Goal: Task Accomplishment & Management: Complete application form

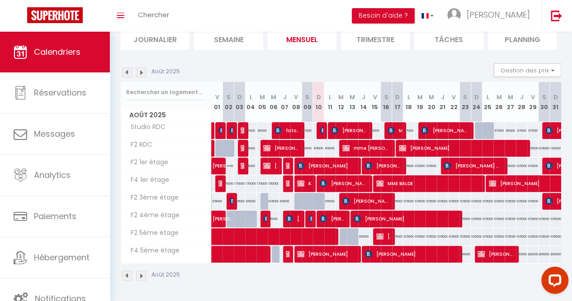
click at [325, 196] on div "95000" at bounding box center [329, 201] width 11 height 17
type input "95000"
type input "Lun 11 Août 2025"
type input "[DATE] Août 2025"
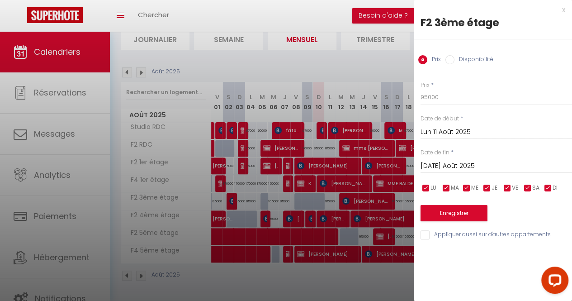
click at [324, 51] on div at bounding box center [286, 150] width 572 height 301
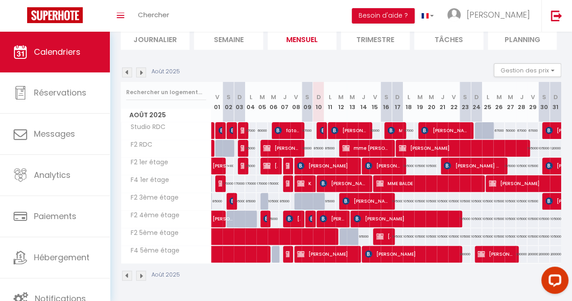
click at [318, 198] on div at bounding box center [322, 206] width 11 height 17
type input "95000"
type input "Dim 10 Août 2025"
type input "Lun 11 Août 2025"
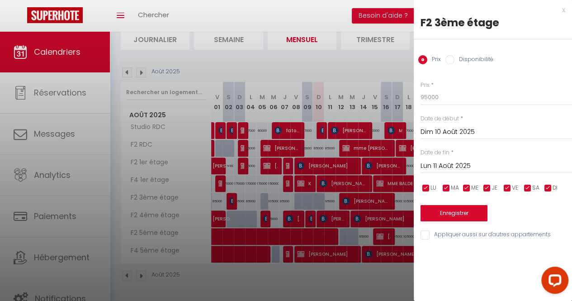
click at [338, 63] on div at bounding box center [286, 150] width 572 height 301
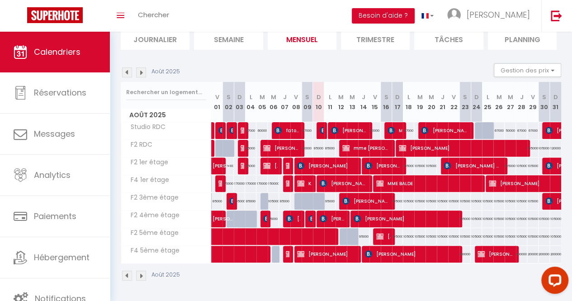
click at [317, 198] on div at bounding box center [322, 206] width 11 height 17
type input "95000"
type input "Dim 10 Août 2025"
type input "Lun 11 Août 2025"
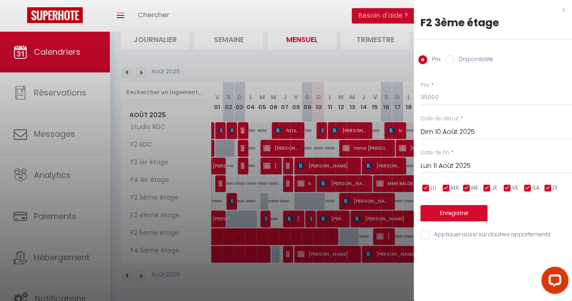
click at [449, 60] on input "Disponibilité" at bounding box center [450, 59] width 9 height 9
radio input "true"
radio input "false"
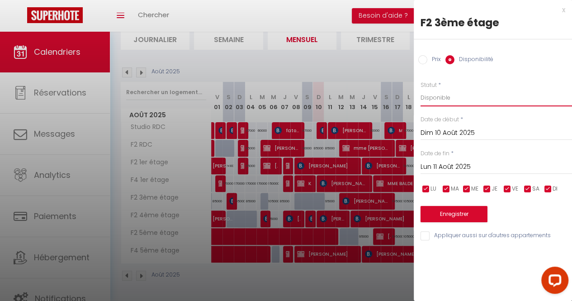
click at [443, 101] on select "Disponible Indisponible" at bounding box center [497, 97] width 152 height 17
select select "0"
click at [421, 89] on select "Disponible Indisponible" at bounding box center [497, 97] width 152 height 17
click at [454, 213] on button "Enregistrer" at bounding box center [454, 214] width 67 height 16
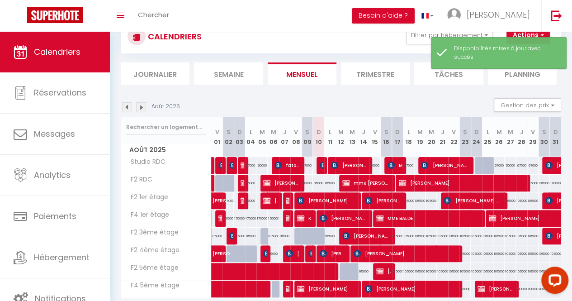
scroll to position [71, 0]
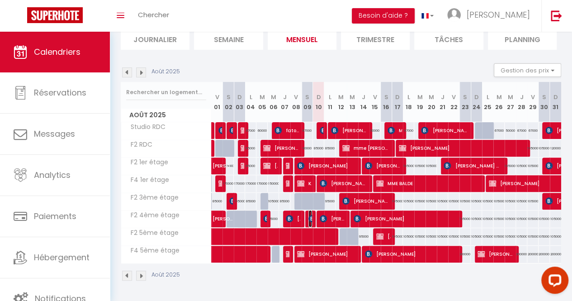
click at [309, 215] on img at bounding box center [312, 218] width 7 height 7
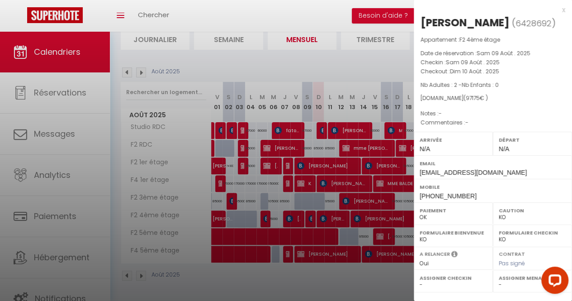
click at [329, 57] on div at bounding box center [286, 150] width 572 height 301
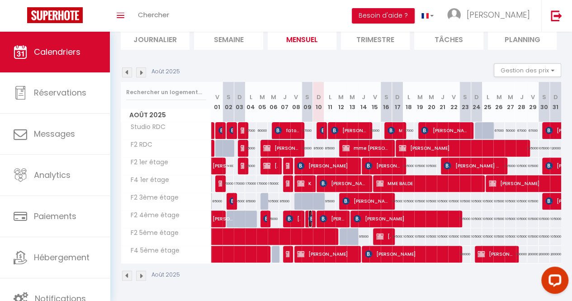
click at [309, 215] on img at bounding box center [312, 218] width 7 height 7
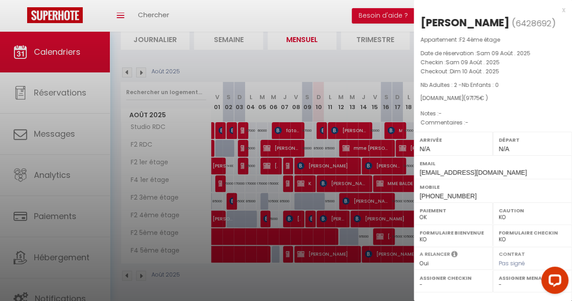
click at [370, 53] on div at bounding box center [286, 150] width 572 height 301
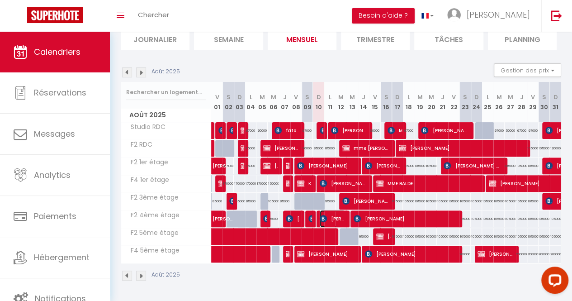
click at [327, 210] on span "[PERSON_NAME]" at bounding box center [332, 218] width 25 height 17
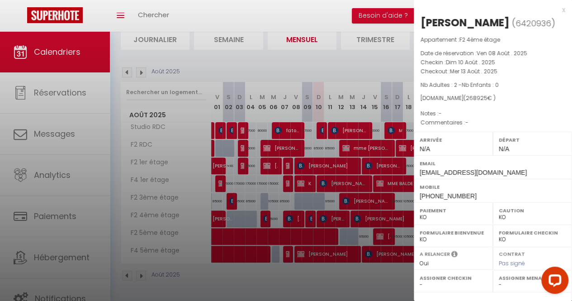
click at [345, 60] on div at bounding box center [286, 150] width 572 height 301
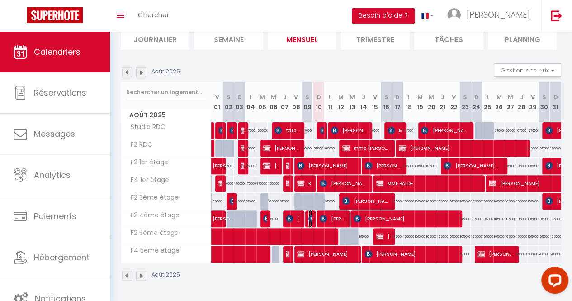
click at [309, 215] on img at bounding box center [312, 218] width 7 height 7
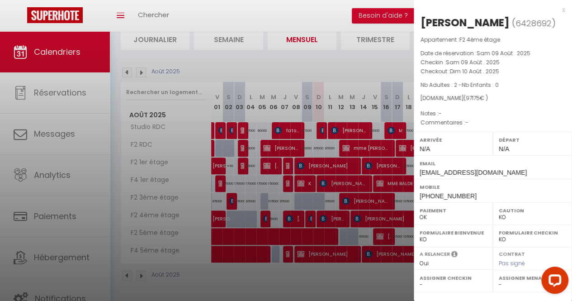
click at [354, 63] on div at bounding box center [286, 150] width 572 height 301
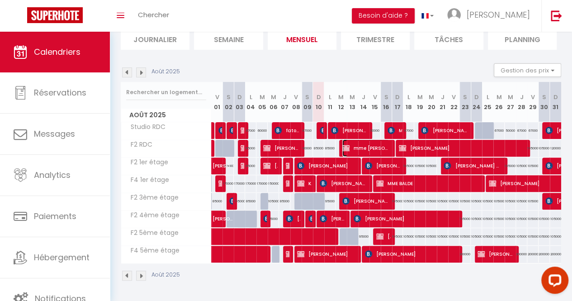
click at [343, 144] on img at bounding box center [346, 147] width 7 height 7
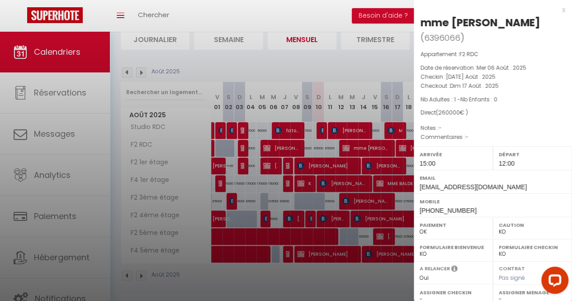
click at [343, 142] on div at bounding box center [286, 150] width 572 height 301
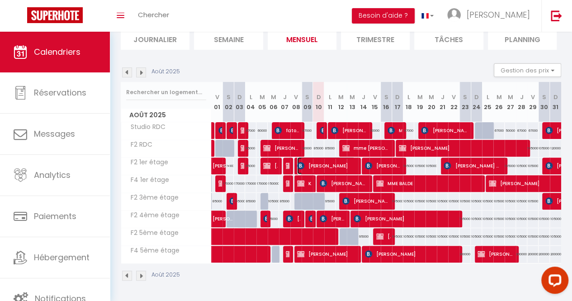
click at [335, 157] on span "[PERSON_NAME]" at bounding box center [326, 165] width 58 height 17
select select "KO"
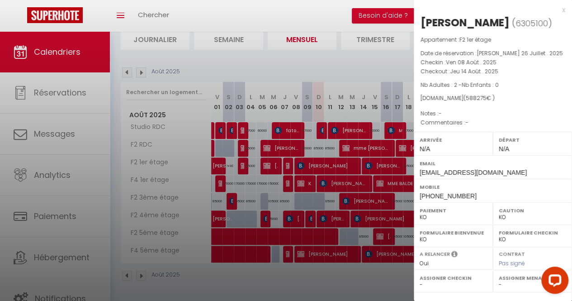
click at [330, 160] on div at bounding box center [286, 150] width 572 height 301
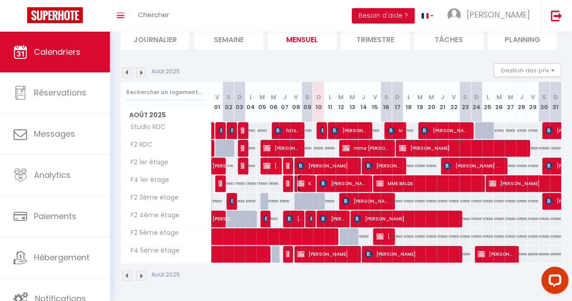
click at [308, 179] on span "KINE SOW" at bounding box center [304, 183] width 14 height 17
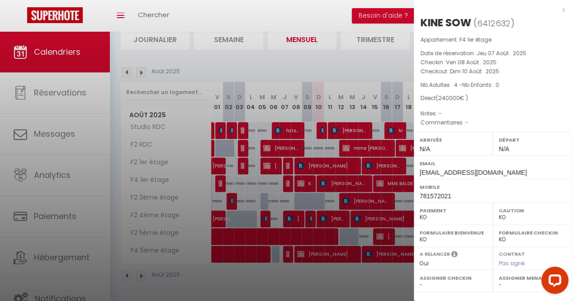
click at [314, 154] on div at bounding box center [286, 150] width 572 height 301
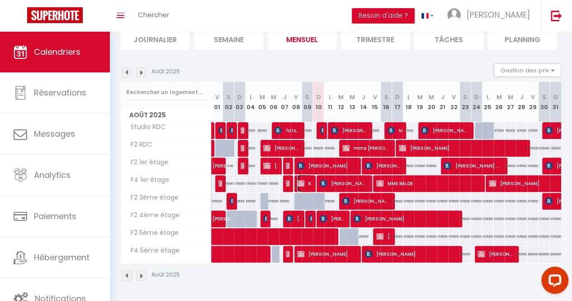
click at [300, 180] on img at bounding box center [300, 183] width 7 height 7
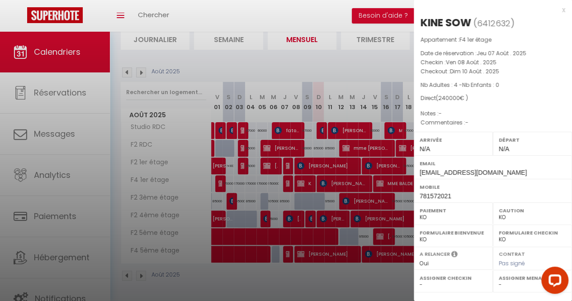
click at [300, 176] on div at bounding box center [286, 150] width 572 height 301
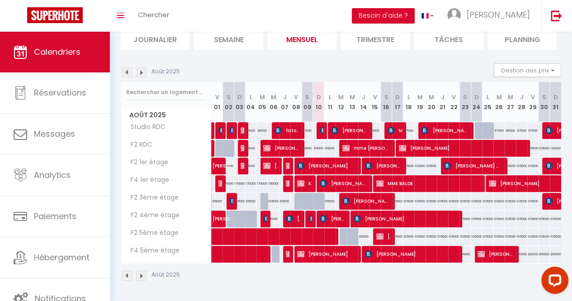
drag, startPoint x: 306, startPoint y: 220, endPoint x: 0, endPoint y: 314, distance: 320.2
click at [0, 234] on html "Questions et aide sur la MIGRATION - [GEOGRAPHIC_DATA] ouverte de 13 à 14h puis…" at bounding box center [286, 83] width 572 height 301
click at [189, 2] on div "Toggle menubar Chercher BUTTON Besoin d'aide ? [PERSON_NAME] Paramètres" at bounding box center [316, 16] width 500 height 32
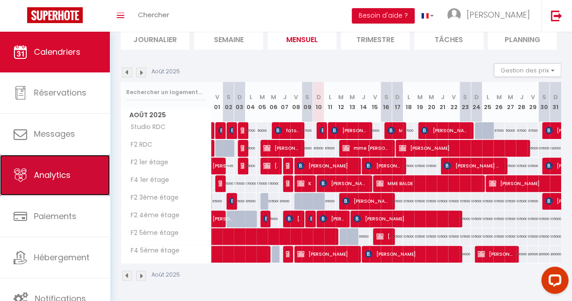
click at [19, 172] on icon at bounding box center [21, 175] width 14 height 14
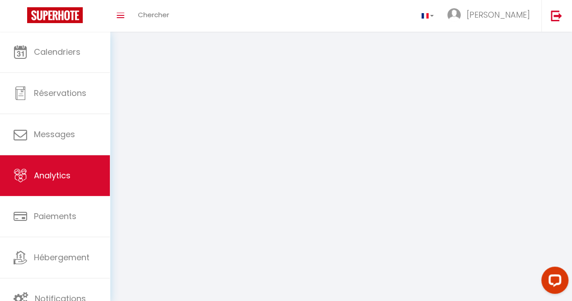
select select "2025"
select select "8"
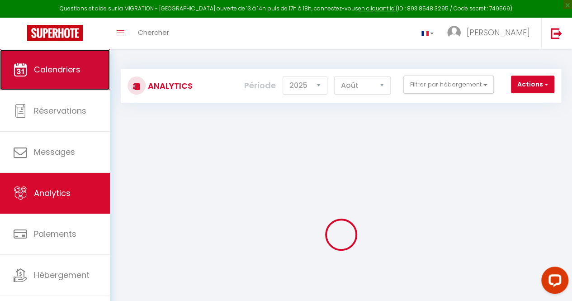
click at [56, 82] on link "Calendriers" at bounding box center [55, 69] width 110 height 41
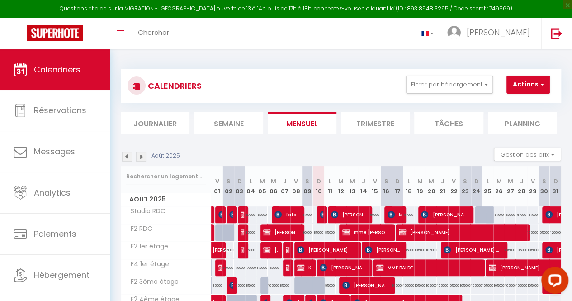
click at [148, 123] on li "Journalier" at bounding box center [155, 123] width 69 height 22
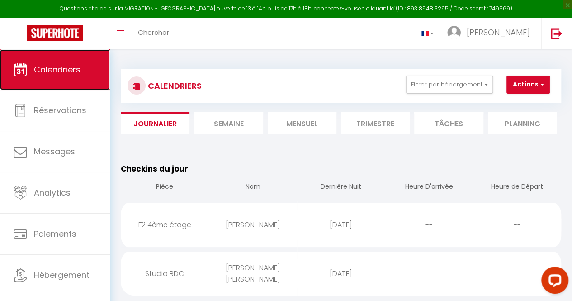
click at [67, 76] on link "Calendriers" at bounding box center [55, 69] width 110 height 41
click at [307, 123] on li "Mensuel" at bounding box center [302, 123] width 69 height 22
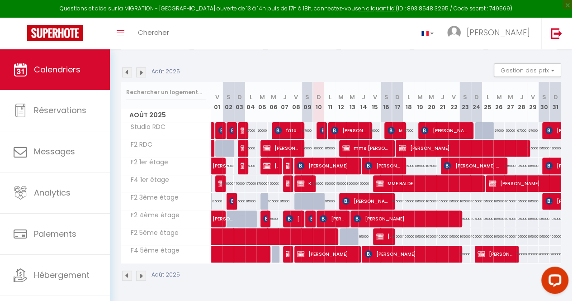
scroll to position [89, 0]
click at [381, 180] on span "MME BALDE" at bounding box center [426, 183] width 101 height 17
select select "OK"
select select "KO"
select select "0"
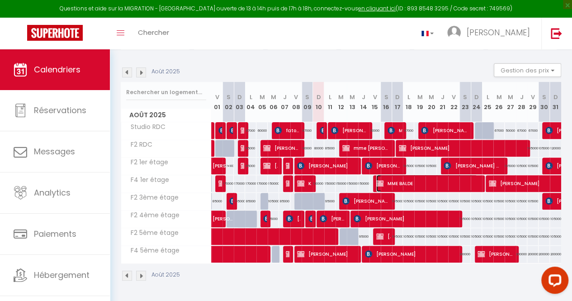
select select "0"
select select "1"
select select
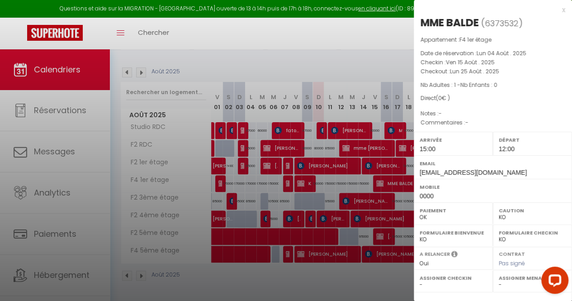
click at [364, 176] on div at bounding box center [286, 150] width 572 height 301
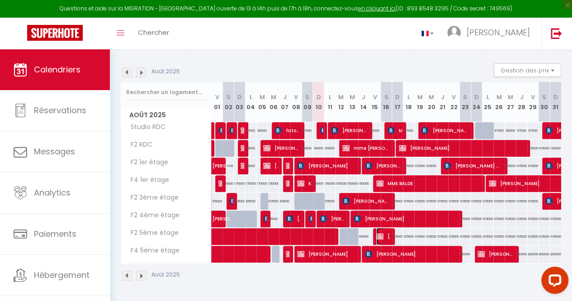
click at [385, 228] on span "[PERSON_NAME]" at bounding box center [383, 236] width 14 height 17
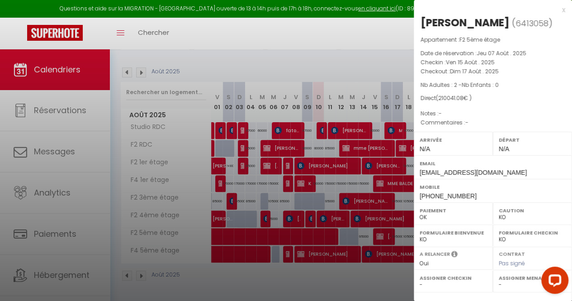
click at [401, 225] on div at bounding box center [286, 150] width 572 height 301
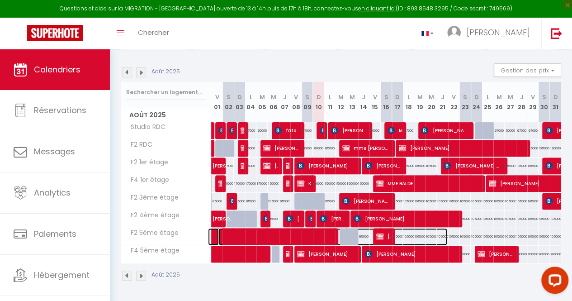
click at [398, 228] on span at bounding box center [333, 236] width 229 height 17
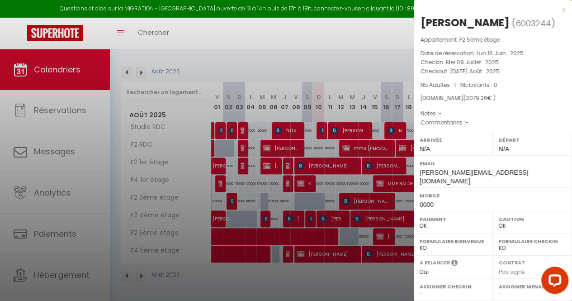
click at [398, 225] on div at bounding box center [286, 150] width 572 height 301
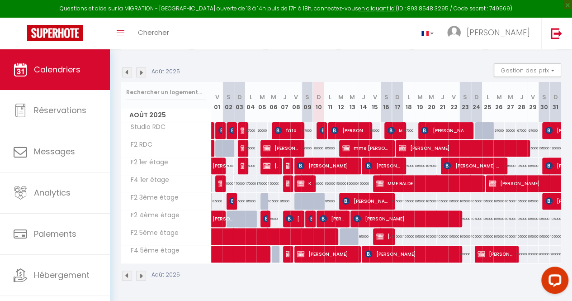
click at [364, 40] on div "Toggle menubar Chercher BUTTON [PERSON_NAME] Paramètres" at bounding box center [316, 34] width 500 height 32
click at [286, 162] on img at bounding box center [289, 165] width 7 height 7
select select "KO"
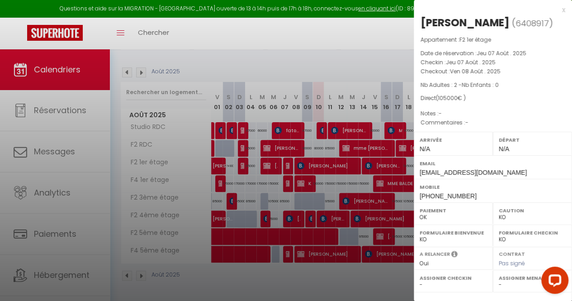
click at [348, 62] on div at bounding box center [286, 150] width 572 height 301
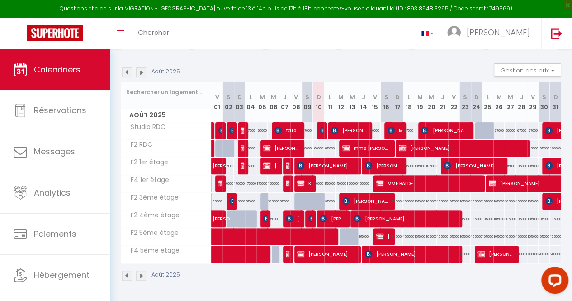
click at [348, 63] on div "Août 2025 Gestion des prix Nb Nuits minimum Règles Disponibilité" at bounding box center [341, 72] width 441 height 19
click at [379, 175] on span "MME BALDE" at bounding box center [426, 183] width 101 height 17
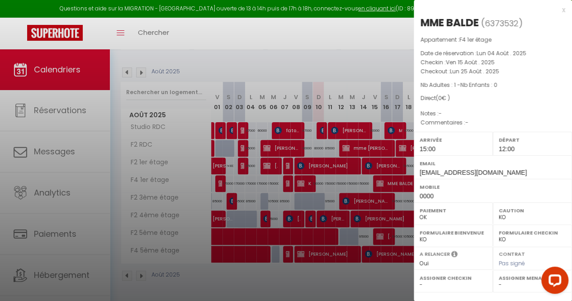
click at [365, 57] on div at bounding box center [286, 150] width 572 height 301
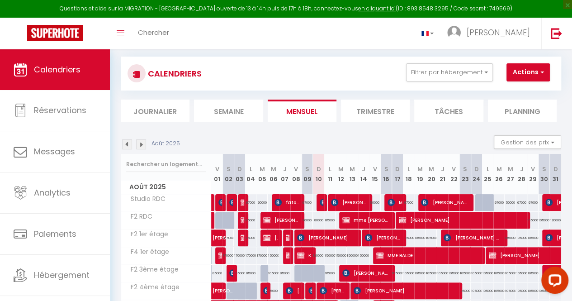
scroll to position [0, 0]
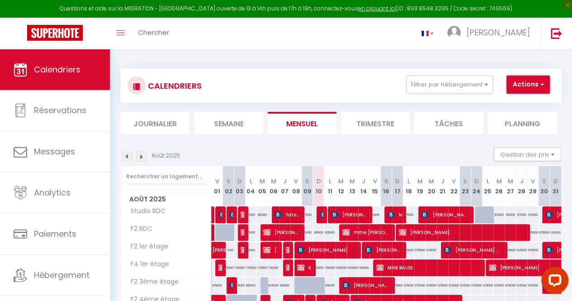
click at [533, 82] on button "Actions" at bounding box center [528, 85] width 43 height 18
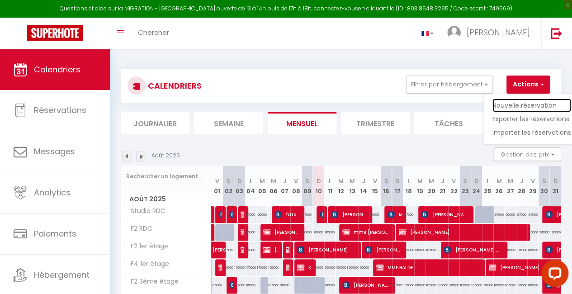
click at [513, 102] on link "Nouvelle réservation" at bounding box center [532, 106] width 79 height 14
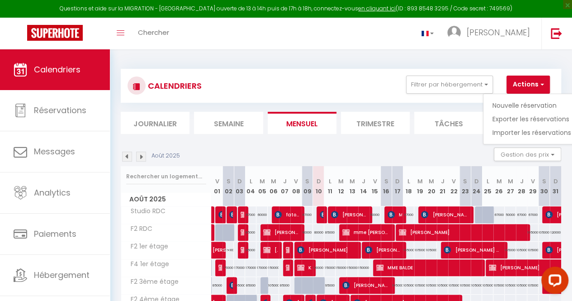
select select
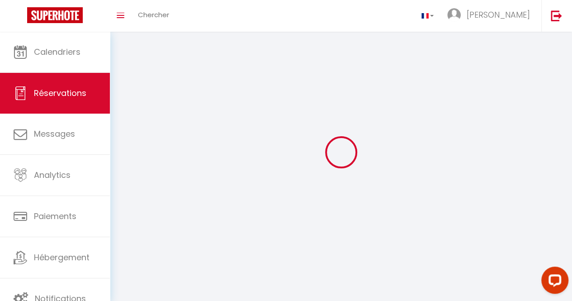
select select
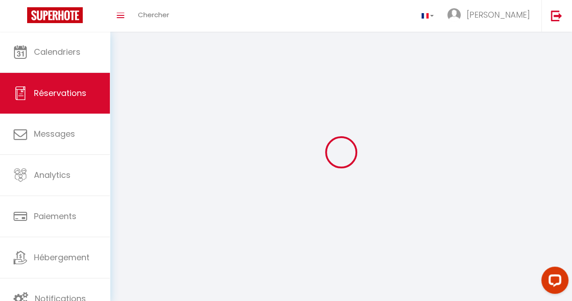
select select
checkbox input "false"
select select
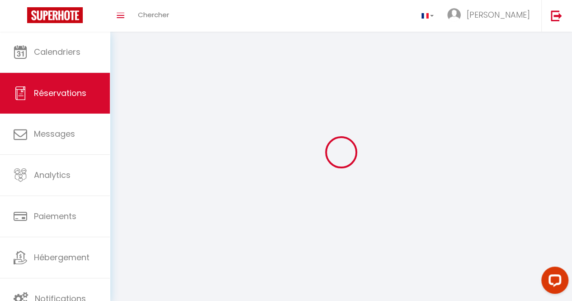
select select
checkbox input "false"
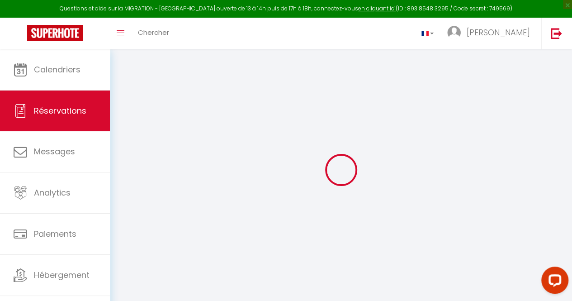
select select
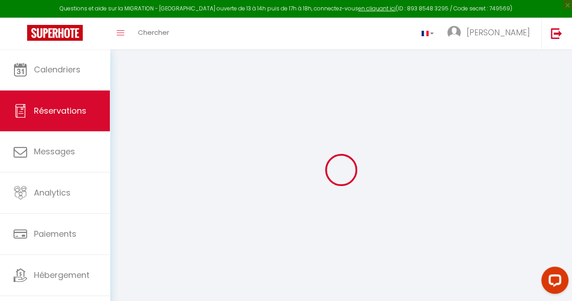
select select
checkbox input "false"
select select
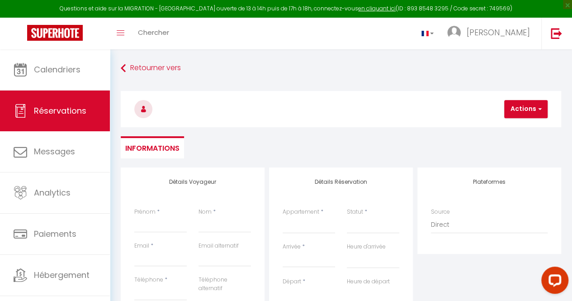
select select
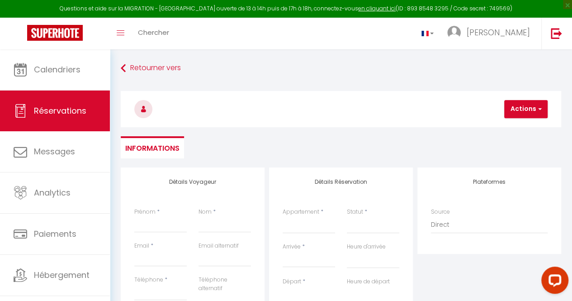
select select
checkbox input "false"
select select
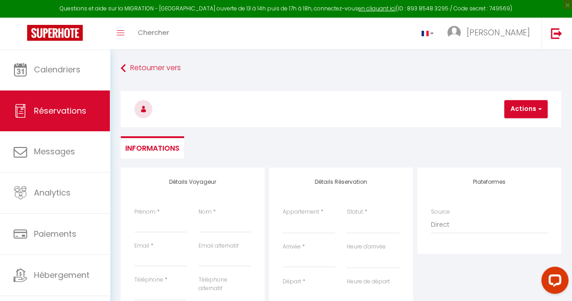
select select
checkbox input "false"
select select
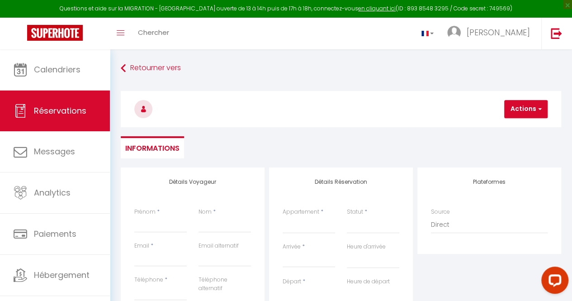
select select
click at [172, 227] on input "Prénom" at bounding box center [160, 224] width 52 height 16
type input "M"
select select
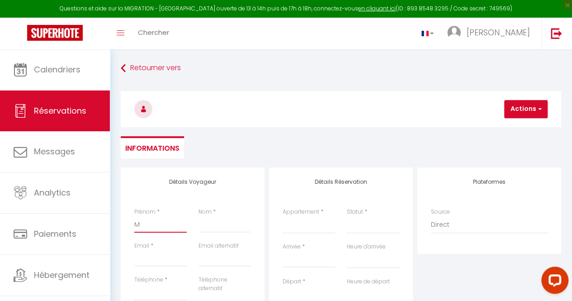
select select
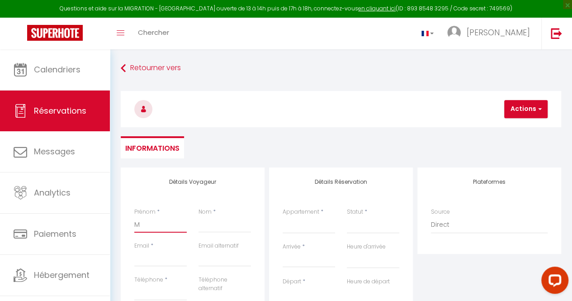
checkbox input "false"
type input "Ma"
select select
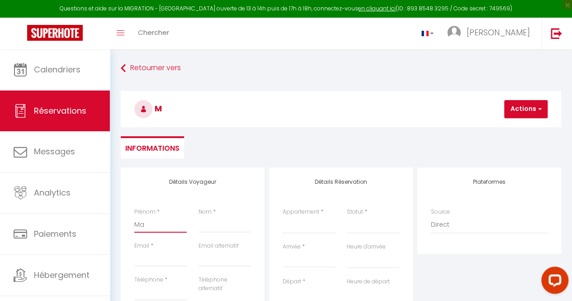
select select
checkbox input "false"
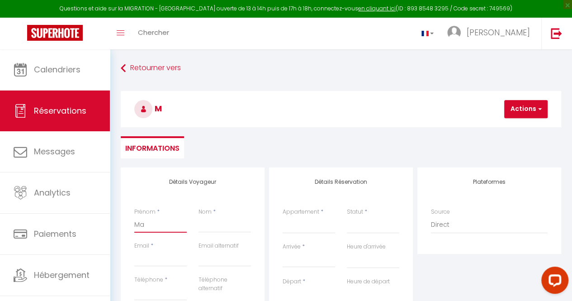
type input "Mam"
select select
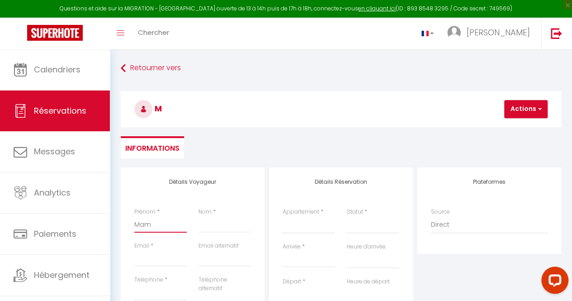
select select
checkbox input "false"
type input "Mama"
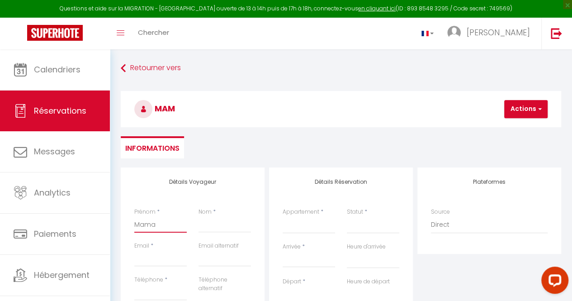
select select
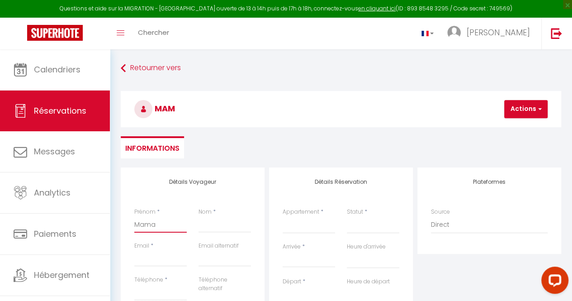
select select
checkbox input "false"
type input "Mamad"
select select
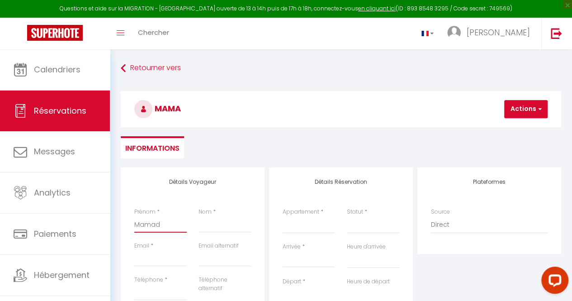
select select
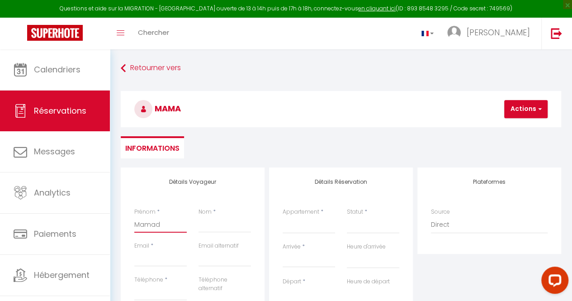
select select
checkbox input "false"
type input "Mamady"
select select
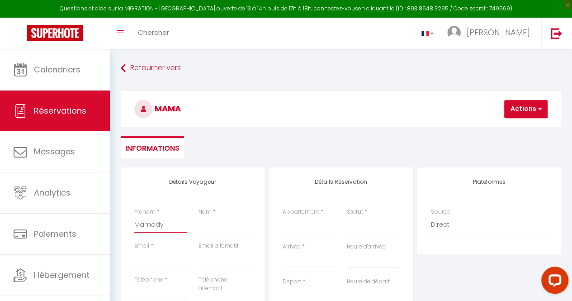
select select
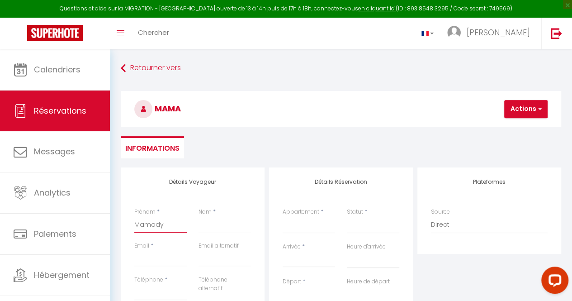
checkbox input "false"
type input "Mamady"
click at [206, 228] on input "Nom" at bounding box center [225, 224] width 52 height 16
type input "K"
select select
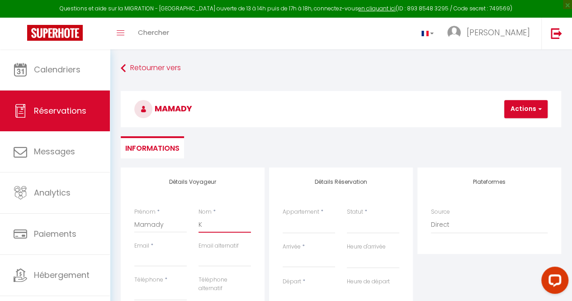
select select
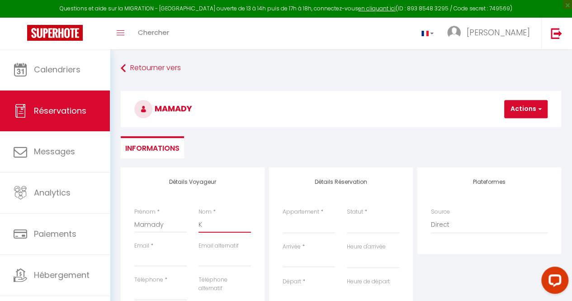
select select
checkbox input "false"
type input "KA"
select select
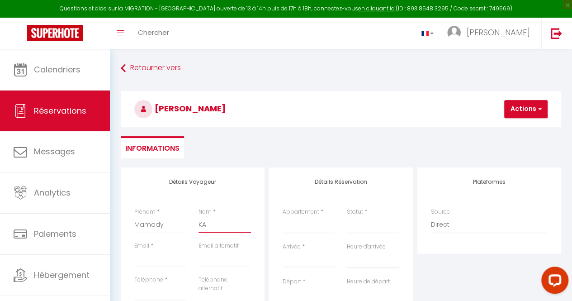
select select
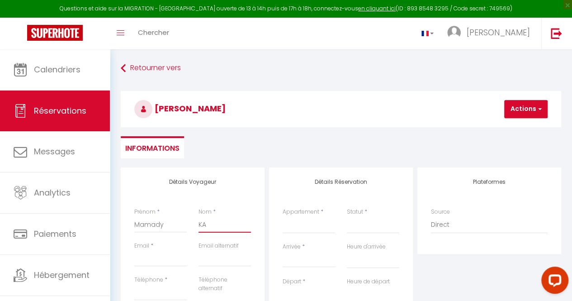
checkbox input "false"
type input "KAK"
select select
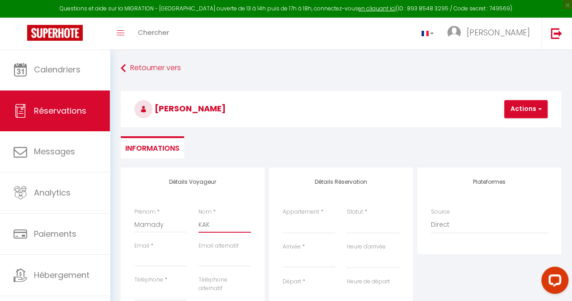
select select
checkbox input "false"
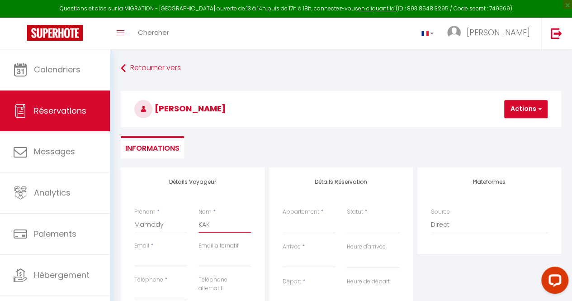
type input "KAKO"
select select
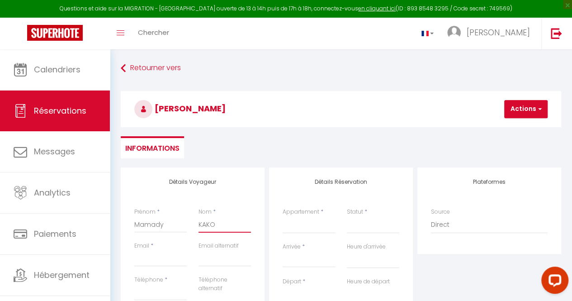
select select
checkbox input "false"
type input "KAKOR"
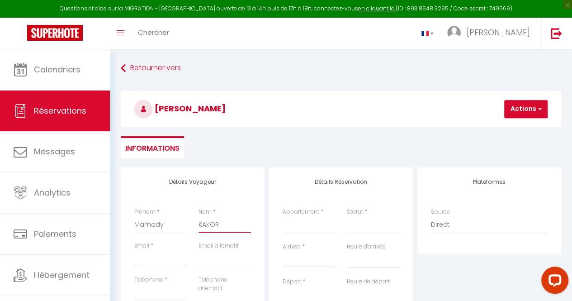
select select
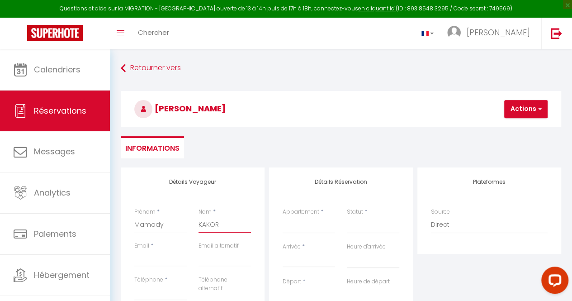
select select
checkbox input "false"
type input "KAKORO"
select select
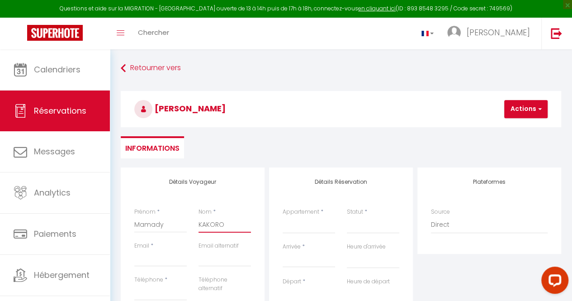
select select
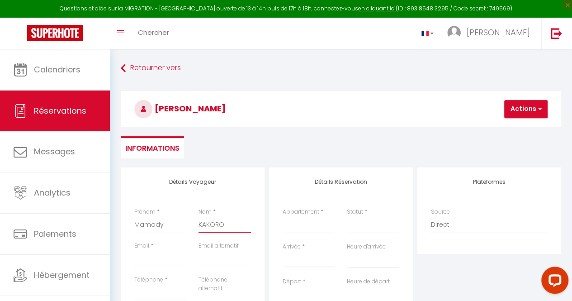
select select
checkbox input "false"
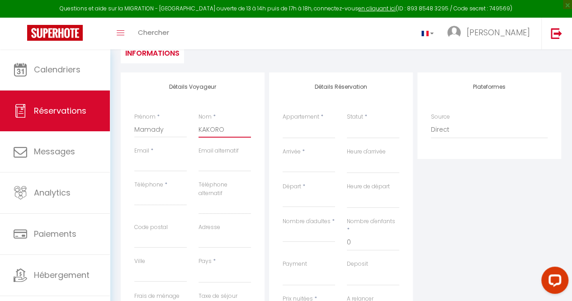
scroll to position [96, 0]
type input "KAKORO+"
select select
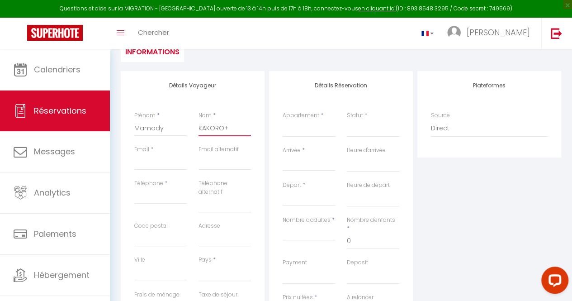
select select
checkbox input "false"
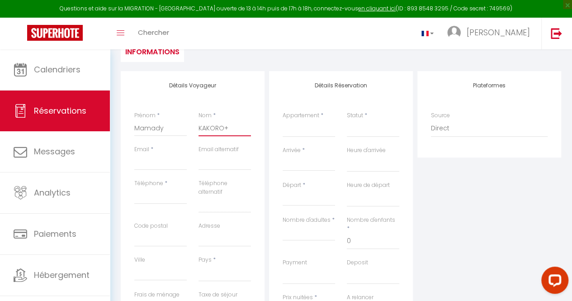
type input "KAKORO"
select select
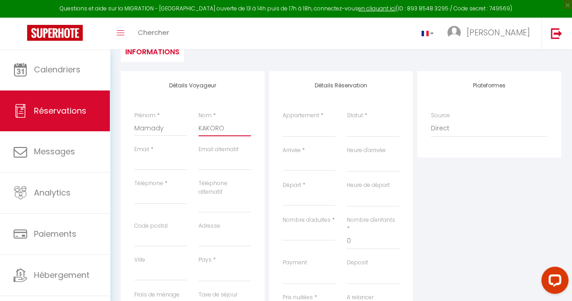
select select
checkbox input "false"
type input "KAKORO"
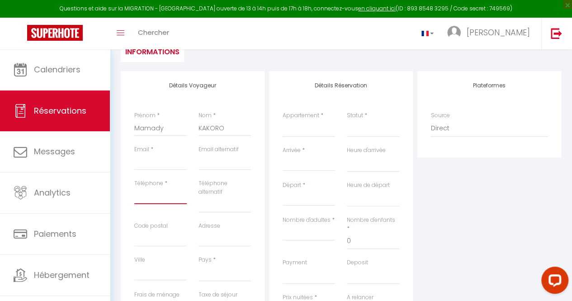
click at [151, 191] on input "Téléphone" at bounding box center [160, 196] width 52 height 16
type input "+"
click at [212, 273] on select "[GEOGRAPHIC_DATA] [GEOGRAPHIC_DATA] [GEOGRAPHIC_DATA] [GEOGRAPHIC_DATA] [GEOGRA…" at bounding box center [225, 272] width 52 height 17
click at [199, 264] on select "[GEOGRAPHIC_DATA] [GEOGRAPHIC_DATA] [GEOGRAPHIC_DATA] [GEOGRAPHIC_DATA] [GEOGRA…" at bounding box center [225, 272] width 52 height 17
click at [311, 132] on select "F2 4ème étage Studio RDC F2 RDC F2 5ème étage F2 3ème étage F2 1er étage F4 1er…" at bounding box center [309, 128] width 52 height 17
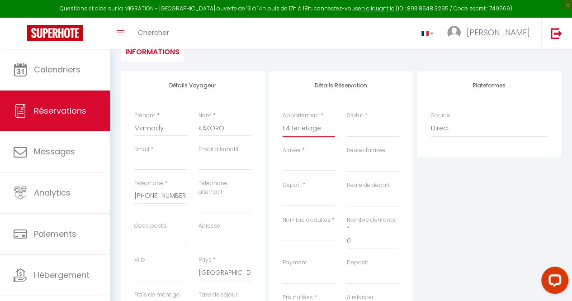
click at [283, 120] on select "F2 4ème étage Studio RDC F2 RDC F2 5ème étage F2 3ème étage F2 1er étage F4 1er…" at bounding box center [309, 128] width 52 height 17
click at [308, 167] on input "Arrivée" at bounding box center [309, 164] width 52 height 12
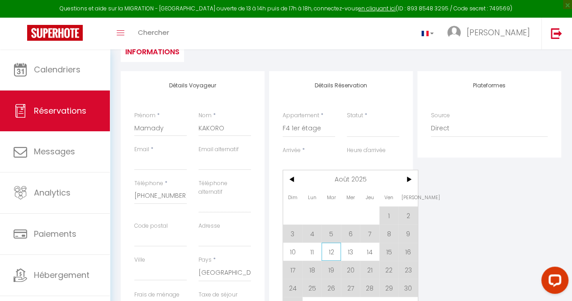
click at [330, 248] on span "12" at bounding box center [331, 252] width 19 height 18
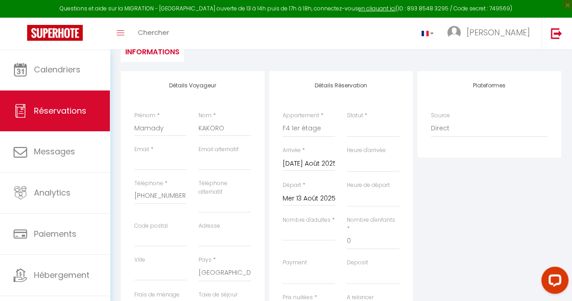
click at [305, 200] on input "Mer 13 Août 2025" at bounding box center [309, 199] width 52 height 12
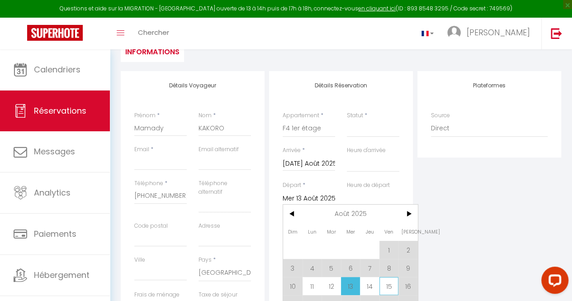
click at [390, 289] on span "15" at bounding box center [389, 286] width 19 height 18
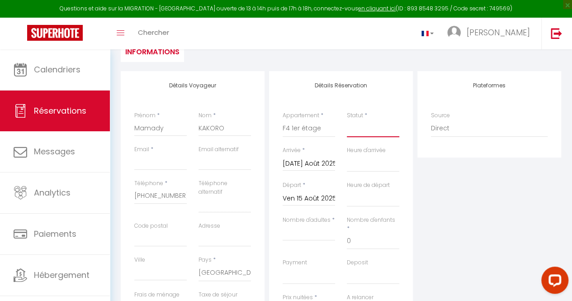
click at [363, 132] on select "Confirmé Non Confirmé [PERSON_NAME] par le voyageur No Show Request" at bounding box center [373, 128] width 52 height 17
click at [347, 120] on select "Confirmé Non Confirmé [PERSON_NAME] par le voyageur No Show Request" at bounding box center [373, 128] width 52 height 17
click at [294, 237] on input "Nombre d'adultes" at bounding box center [309, 232] width 52 height 16
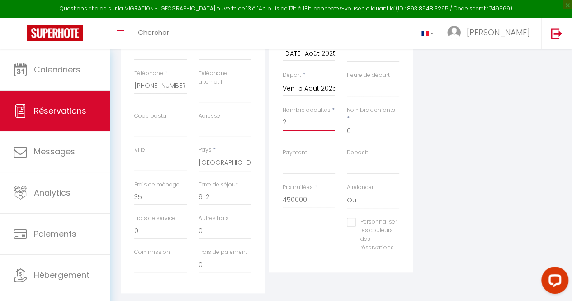
scroll to position [207, 0]
click at [289, 191] on input "450000" at bounding box center [309, 199] width 52 height 16
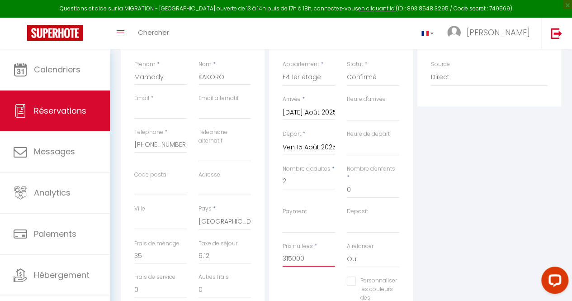
scroll to position [174, 0]
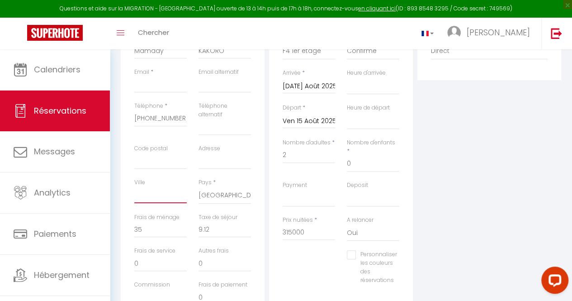
click at [151, 191] on input "Ville" at bounding box center [160, 195] width 52 height 16
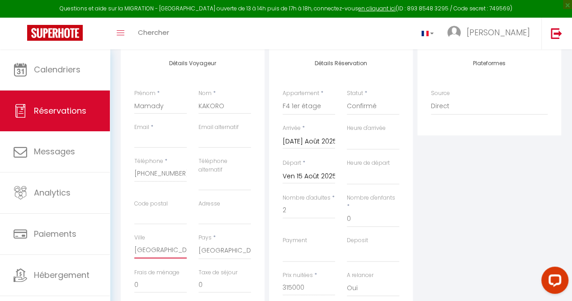
scroll to position [91, 0]
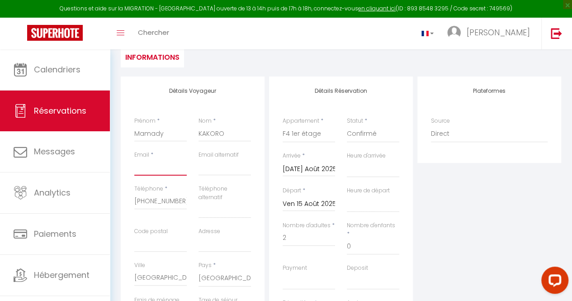
click at [156, 172] on input "Email" at bounding box center [160, 167] width 52 height 16
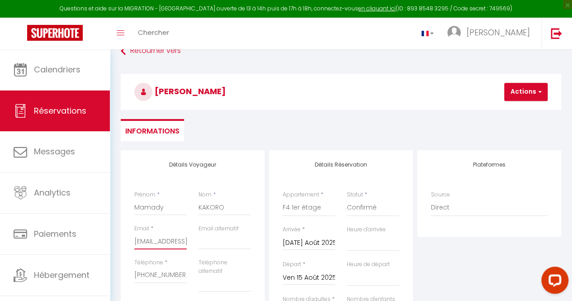
scroll to position [0, 0]
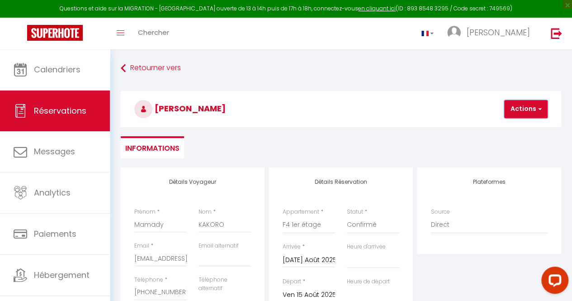
click at [527, 101] on button "Actions" at bounding box center [526, 109] width 43 height 18
click at [522, 129] on link "Enregistrer" at bounding box center [533, 129] width 71 height 12
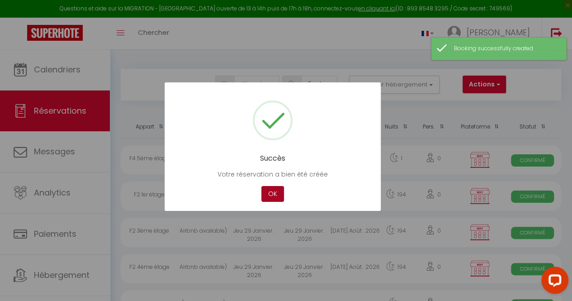
click at [273, 193] on button "OK" at bounding box center [273, 194] width 23 height 16
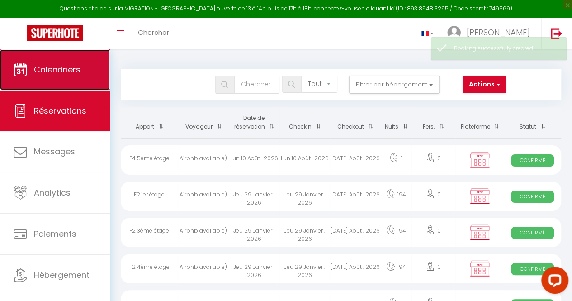
click at [42, 70] on span "Calendriers" at bounding box center [57, 69] width 47 height 11
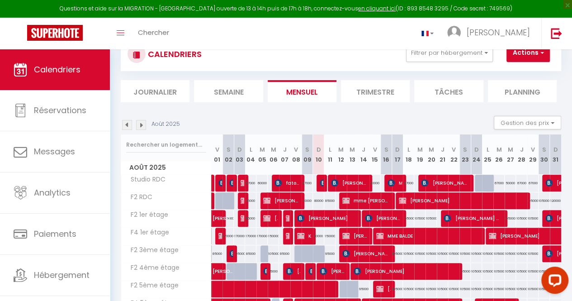
scroll to position [89, 0]
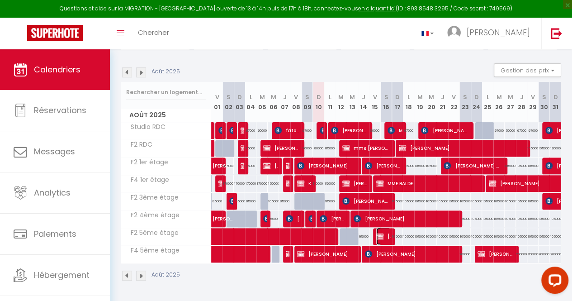
click at [382, 229] on span "[PERSON_NAME]" at bounding box center [383, 236] width 14 height 17
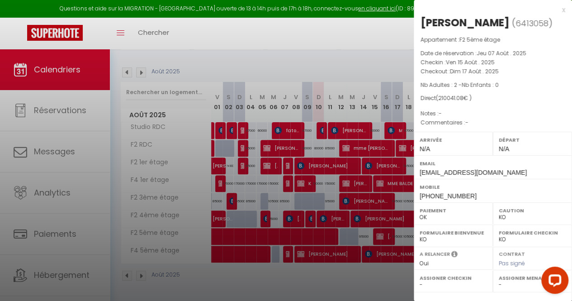
click at [382, 229] on div at bounding box center [286, 150] width 572 height 301
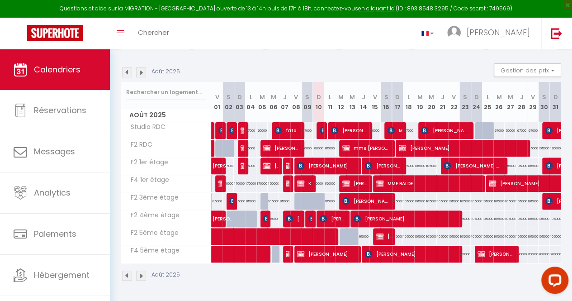
scroll to position [0, 0]
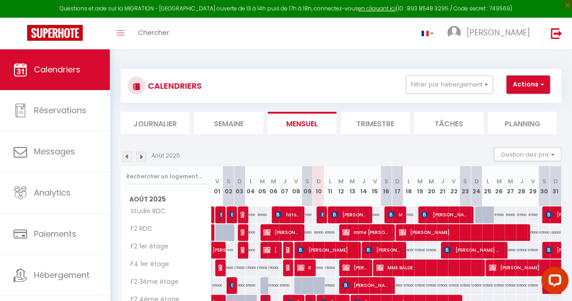
click at [535, 86] on button "Actions" at bounding box center [528, 85] width 43 height 18
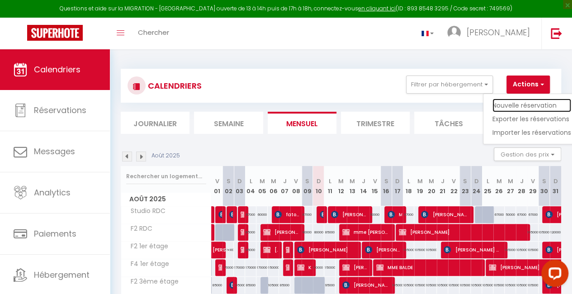
click at [514, 105] on link "Nouvelle réservation" at bounding box center [532, 106] width 79 height 14
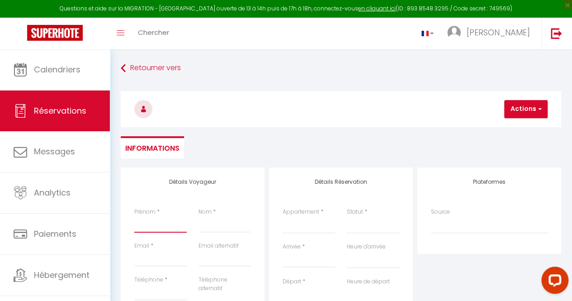
click at [144, 225] on input "Prénom" at bounding box center [160, 224] width 52 height 16
click at [221, 224] on input "Nom" at bounding box center [225, 224] width 52 height 16
click at [146, 257] on input "Email" at bounding box center [160, 258] width 52 height 16
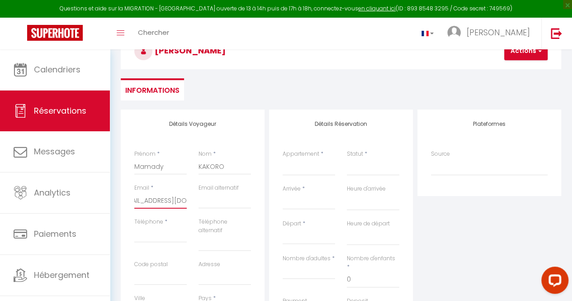
scroll to position [59, 0]
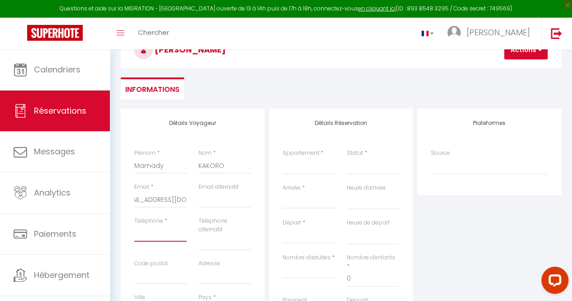
click at [167, 237] on input "Téléphone" at bounding box center [160, 233] width 52 height 16
click at [322, 165] on select "F2 4ème étage Studio RDC F2 RDC F2 5ème étage F2 3ème étage F2 1er étage F4 1er…" at bounding box center [309, 165] width 52 height 17
click at [283, 157] on select "F2 4ème étage Studio RDC F2 RDC F2 5ème étage F2 3ème étage F2 1er étage F4 1er…" at bounding box center [309, 165] width 52 height 17
click at [307, 203] on input "Arrivée" at bounding box center [309, 201] width 52 height 12
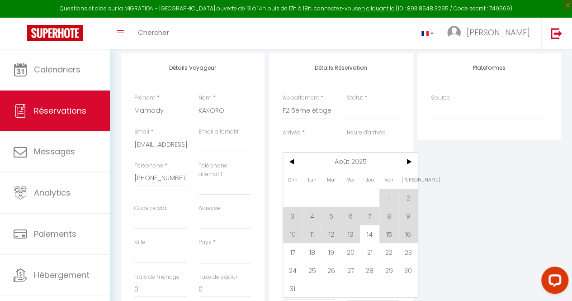
scroll to position [115, 0]
click at [391, 229] on span "15" at bounding box center [389, 233] width 19 height 18
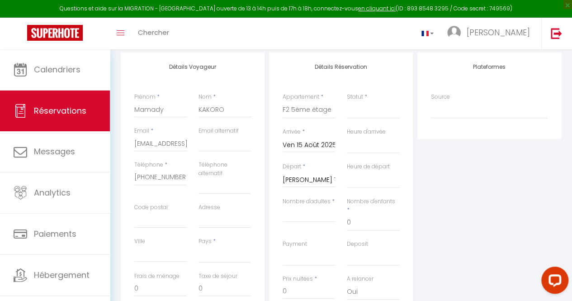
click at [315, 181] on input "[PERSON_NAME] 16 Août 2025" at bounding box center [309, 180] width 52 height 12
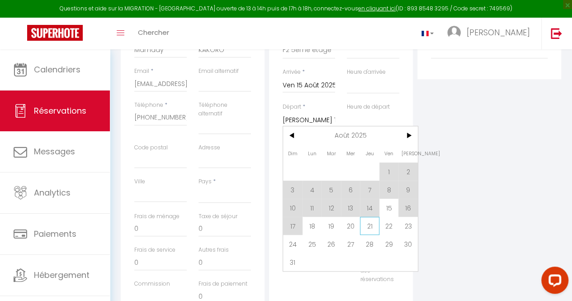
scroll to position [177, 0]
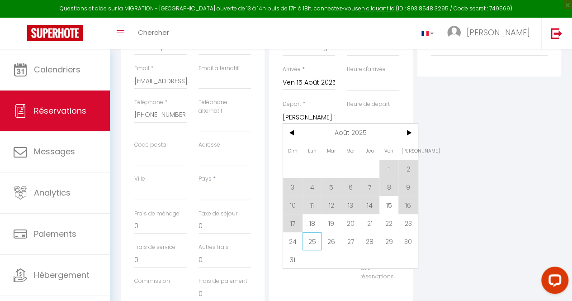
click at [310, 246] on span "25" at bounding box center [312, 241] width 19 height 18
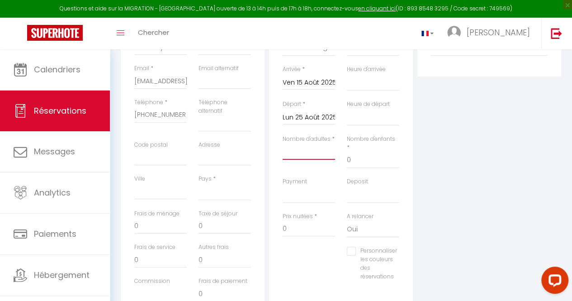
click at [319, 155] on input "Nombre d'adultes" at bounding box center [309, 151] width 52 height 16
click at [312, 220] on input "0" at bounding box center [309, 228] width 52 height 16
click at [305, 186] on select "OK KO" at bounding box center [309, 194] width 52 height 17
click at [306, 247] on div "Personnaliser les couleurs des réservations #D7092E" at bounding box center [341, 268] width 129 height 43
click at [210, 190] on select "[GEOGRAPHIC_DATA] [GEOGRAPHIC_DATA] [GEOGRAPHIC_DATA] [GEOGRAPHIC_DATA] [GEOGRA…" at bounding box center [225, 191] width 52 height 17
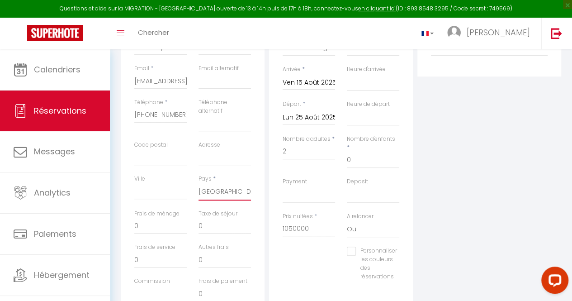
click at [199, 183] on select "[GEOGRAPHIC_DATA] [GEOGRAPHIC_DATA] [GEOGRAPHIC_DATA] [GEOGRAPHIC_DATA] [GEOGRA…" at bounding box center [225, 191] width 52 height 17
click at [157, 199] on input "Ville" at bounding box center [160, 191] width 52 height 16
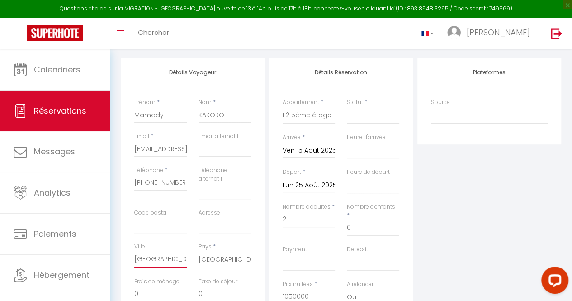
scroll to position [107, 0]
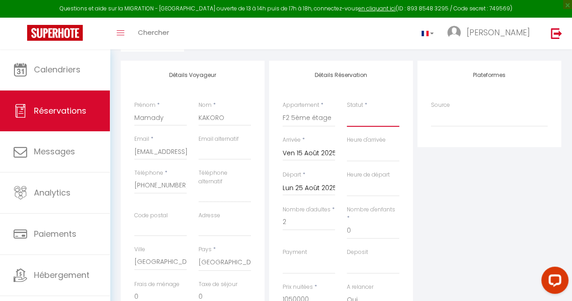
click at [387, 116] on select "Confirmé Non Confirmé [PERSON_NAME] par le voyageur No Show Request" at bounding box center [373, 118] width 52 height 17
click at [347, 110] on select "Confirmé Non Confirmé [PERSON_NAME] par le voyageur No Show Request" at bounding box center [373, 118] width 52 height 17
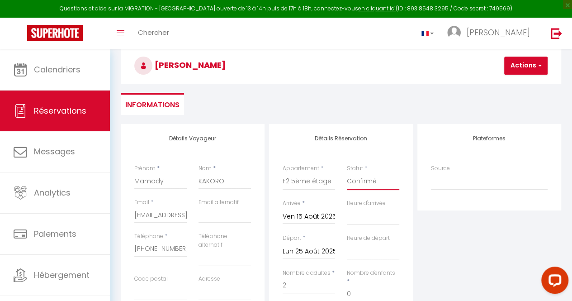
scroll to position [42, 0]
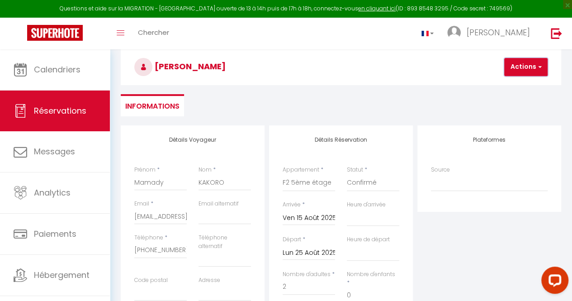
click at [523, 63] on button "Actions" at bounding box center [526, 67] width 43 height 18
click at [524, 86] on link "Enregistrer" at bounding box center [533, 87] width 71 height 12
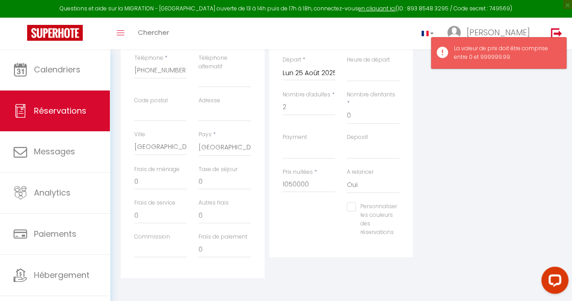
scroll to position [226, 0]
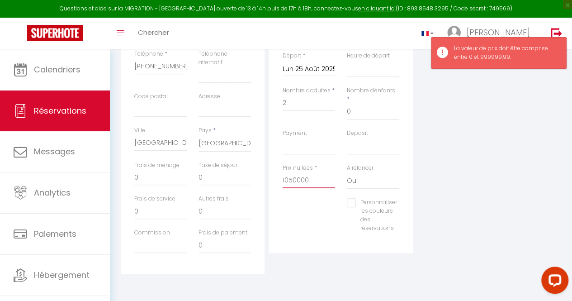
click at [328, 177] on input "1050000" at bounding box center [309, 180] width 52 height 16
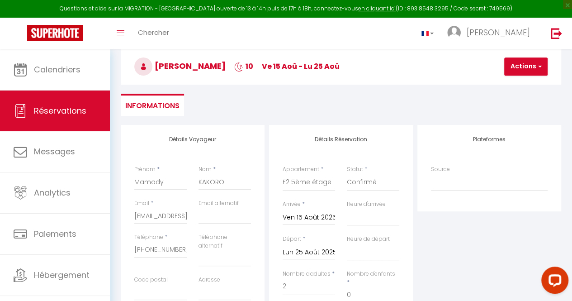
scroll to position [41, 0]
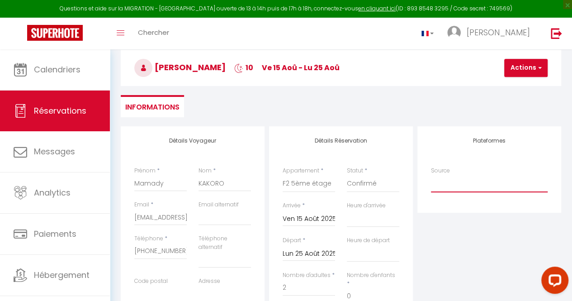
click at [486, 191] on select "Direct [DOMAIN_NAME] [DOMAIN_NAME] Chalet montagne Expedia Gite de [GEOGRAPHIC_…" at bounding box center [489, 183] width 117 height 17
click at [431, 175] on select "Direct [DOMAIN_NAME] [DOMAIN_NAME] Chalet montagne Expedia Gite de [GEOGRAPHIC_…" at bounding box center [489, 183] width 117 height 17
click at [520, 65] on button "Actions" at bounding box center [526, 68] width 43 height 18
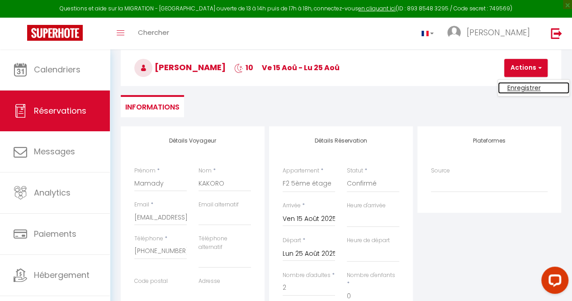
click at [519, 86] on link "Enregistrer" at bounding box center [533, 88] width 71 height 12
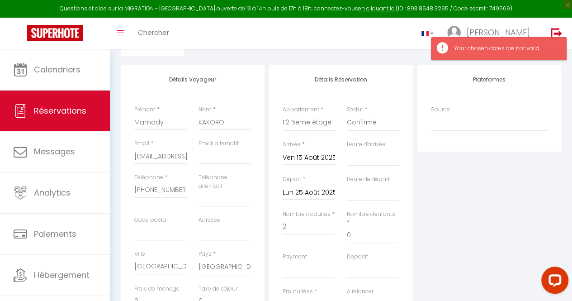
scroll to position [107, 0]
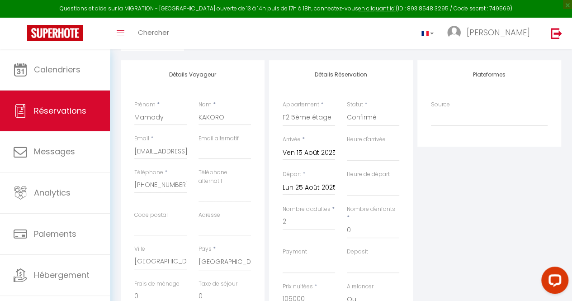
click at [320, 153] on input "Ven 15 Août 2025" at bounding box center [309, 153] width 52 height 12
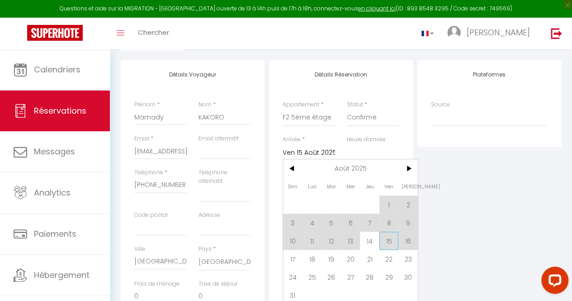
click at [395, 237] on span "15" at bounding box center [389, 241] width 19 height 18
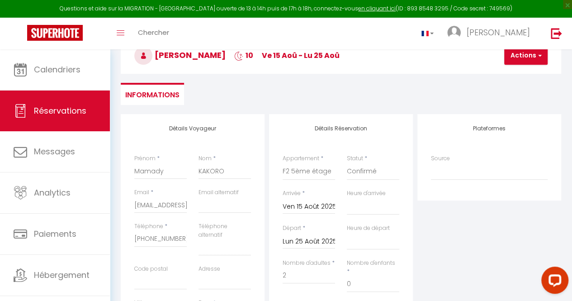
scroll to position [0, 0]
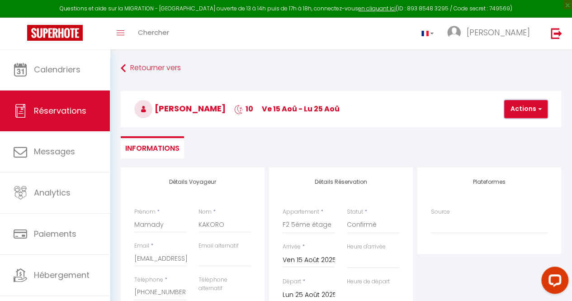
click at [530, 102] on button "Actions" at bounding box center [526, 109] width 43 height 18
click at [534, 126] on link "Enregistrer" at bounding box center [533, 129] width 71 height 12
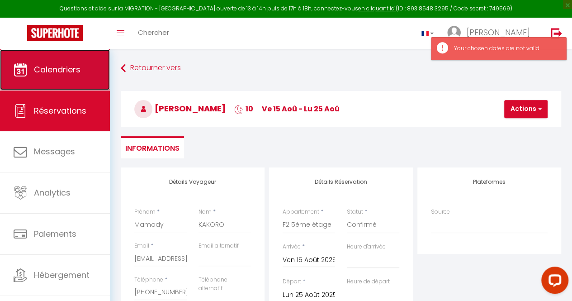
click at [50, 63] on link "Calendriers" at bounding box center [55, 69] width 110 height 41
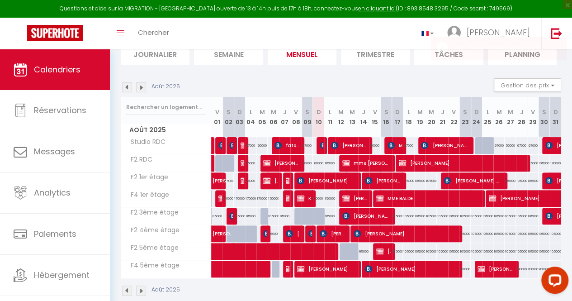
scroll to position [70, 0]
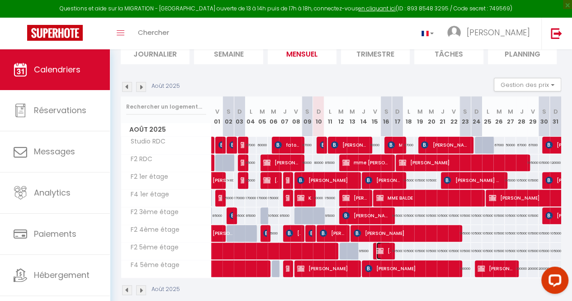
click at [383, 250] on span "[PERSON_NAME]" at bounding box center [383, 250] width 14 height 17
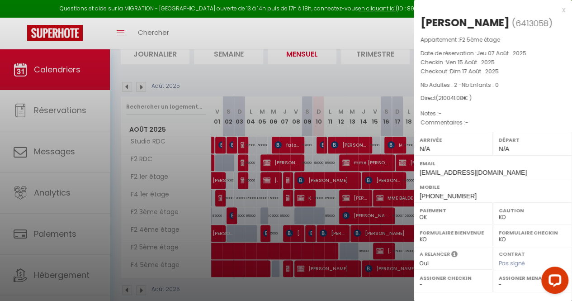
click at [383, 74] on div at bounding box center [286, 150] width 572 height 301
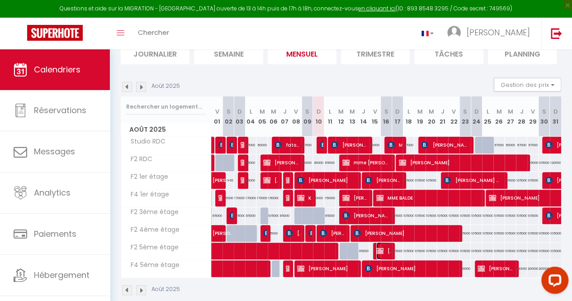
click at [376, 245] on span "[PERSON_NAME]" at bounding box center [383, 250] width 14 height 17
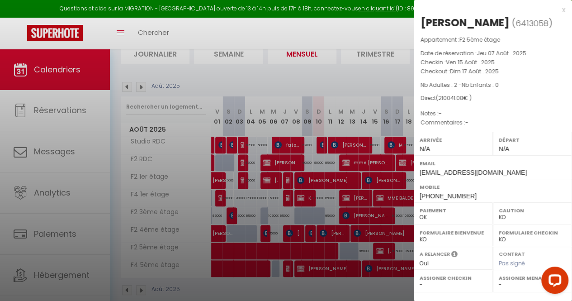
click at [375, 248] on div at bounding box center [286, 150] width 572 height 301
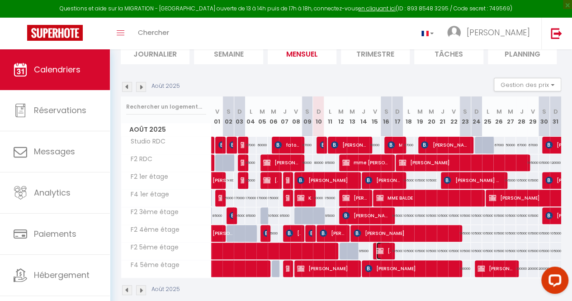
click at [376, 248] on img at bounding box center [379, 250] width 7 height 7
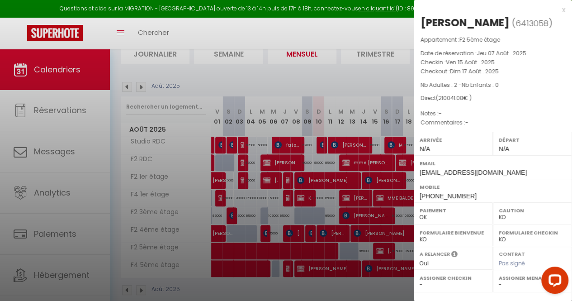
click at [375, 248] on div at bounding box center [286, 150] width 572 height 301
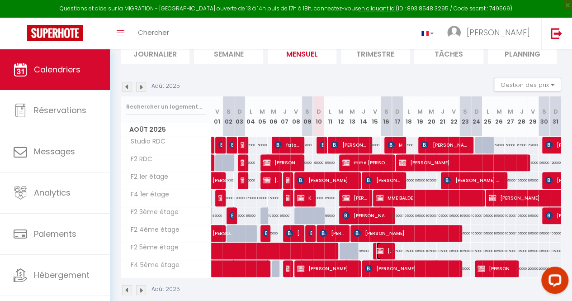
click at [386, 249] on span "[PERSON_NAME]" at bounding box center [383, 250] width 14 height 17
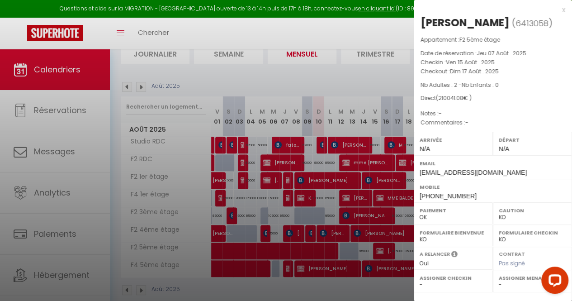
drag, startPoint x: 416, startPoint y: 204, endPoint x: 344, endPoint y: 88, distance: 136.6
click at [344, 88] on div at bounding box center [286, 150] width 572 height 301
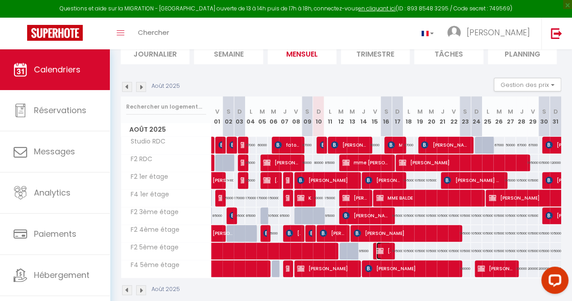
click at [384, 245] on span "[PERSON_NAME]" at bounding box center [383, 250] width 14 height 17
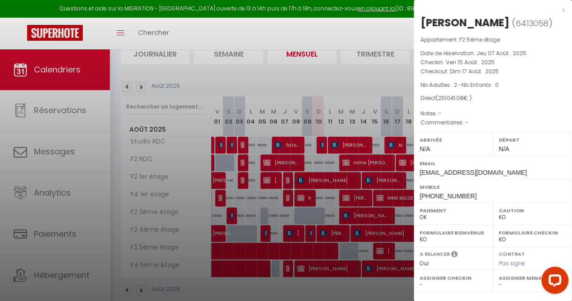
click at [384, 245] on div at bounding box center [286, 150] width 572 height 301
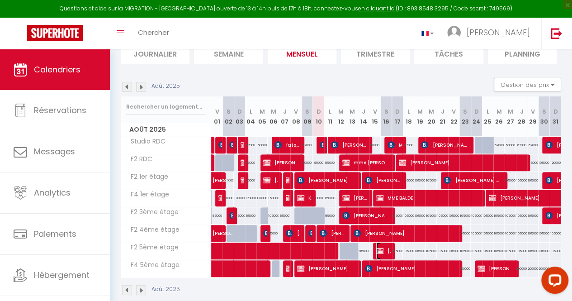
click at [377, 248] on img at bounding box center [379, 250] width 7 height 7
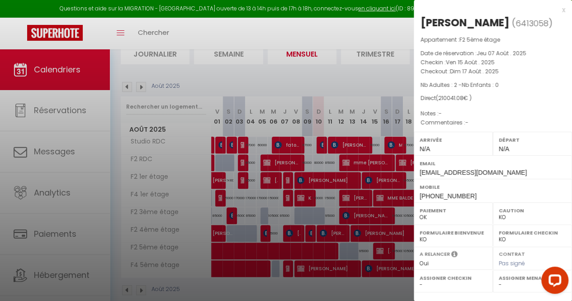
click at [295, 184] on div at bounding box center [286, 150] width 572 height 301
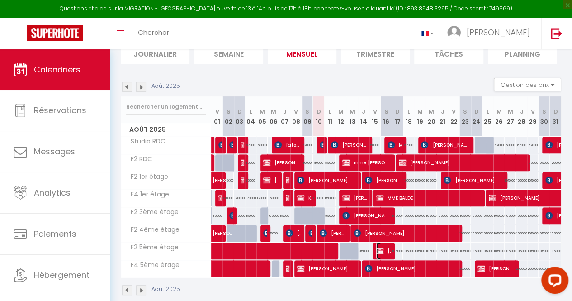
click at [376, 248] on img at bounding box center [379, 250] width 7 height 7
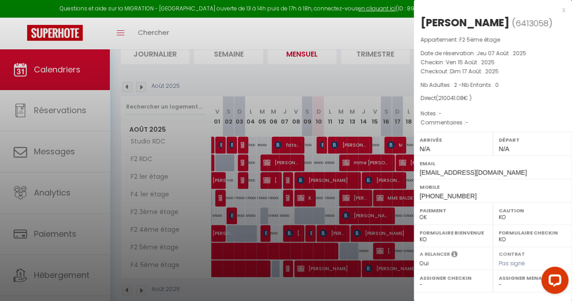
click at [349, 198] on div at bounding box center [286, 150] width 572 height 301
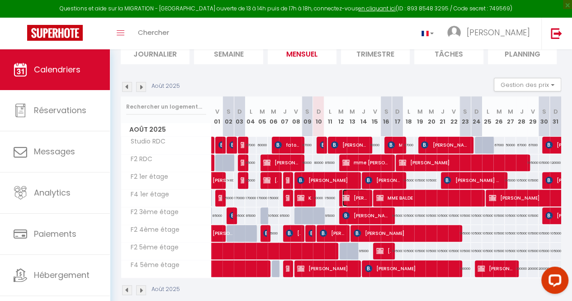
click at [349, 198] on span "[PERSON_NAME]" at bounding box center [355, 197] width 25 height 17
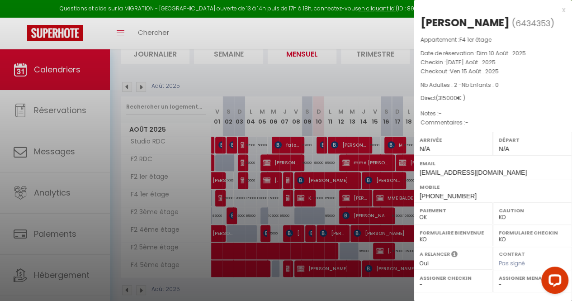
click at [377, 77] on div at bounding box center [286, 150] width 572 height 301
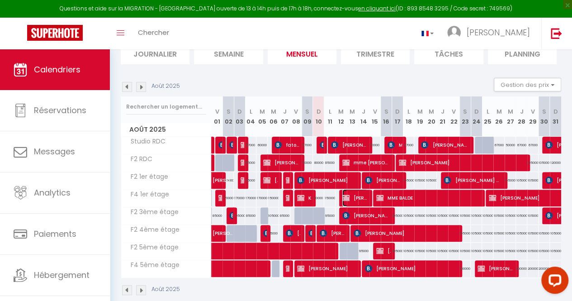
click at [349, 198] on span "[PERSON_NAME]" at bounding box center [355, 197] width 25 height 17
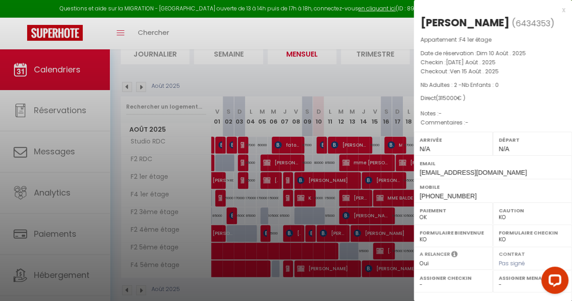
click at [383, 77] on div at bounding box center [286, 150] width 572 height 301
